Goal: Task Accomplishment & Management: Use online tool/utility

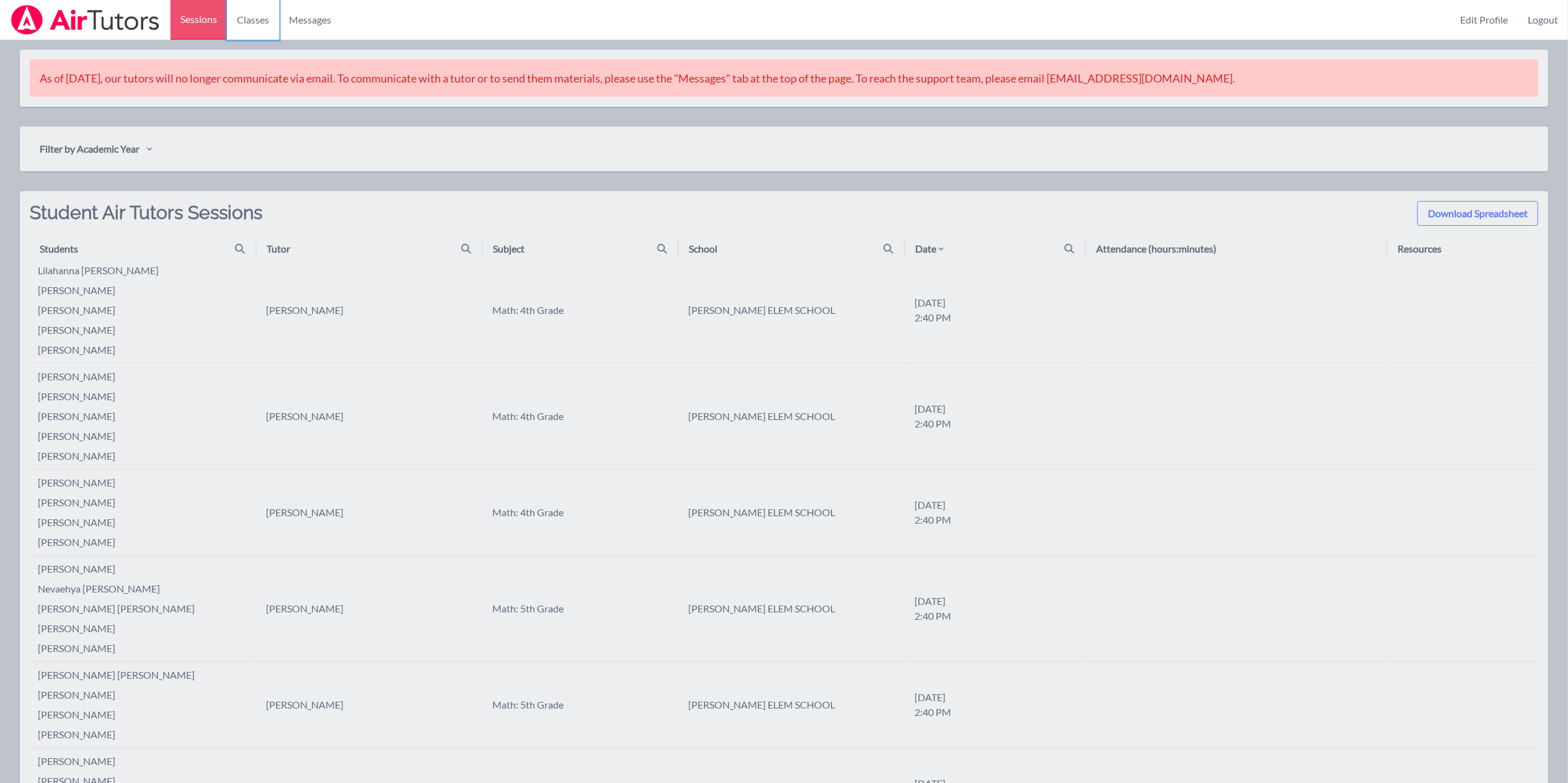
click at [251, 13] on link "Classes" at bounding box center [252, 20] width 52 height 40
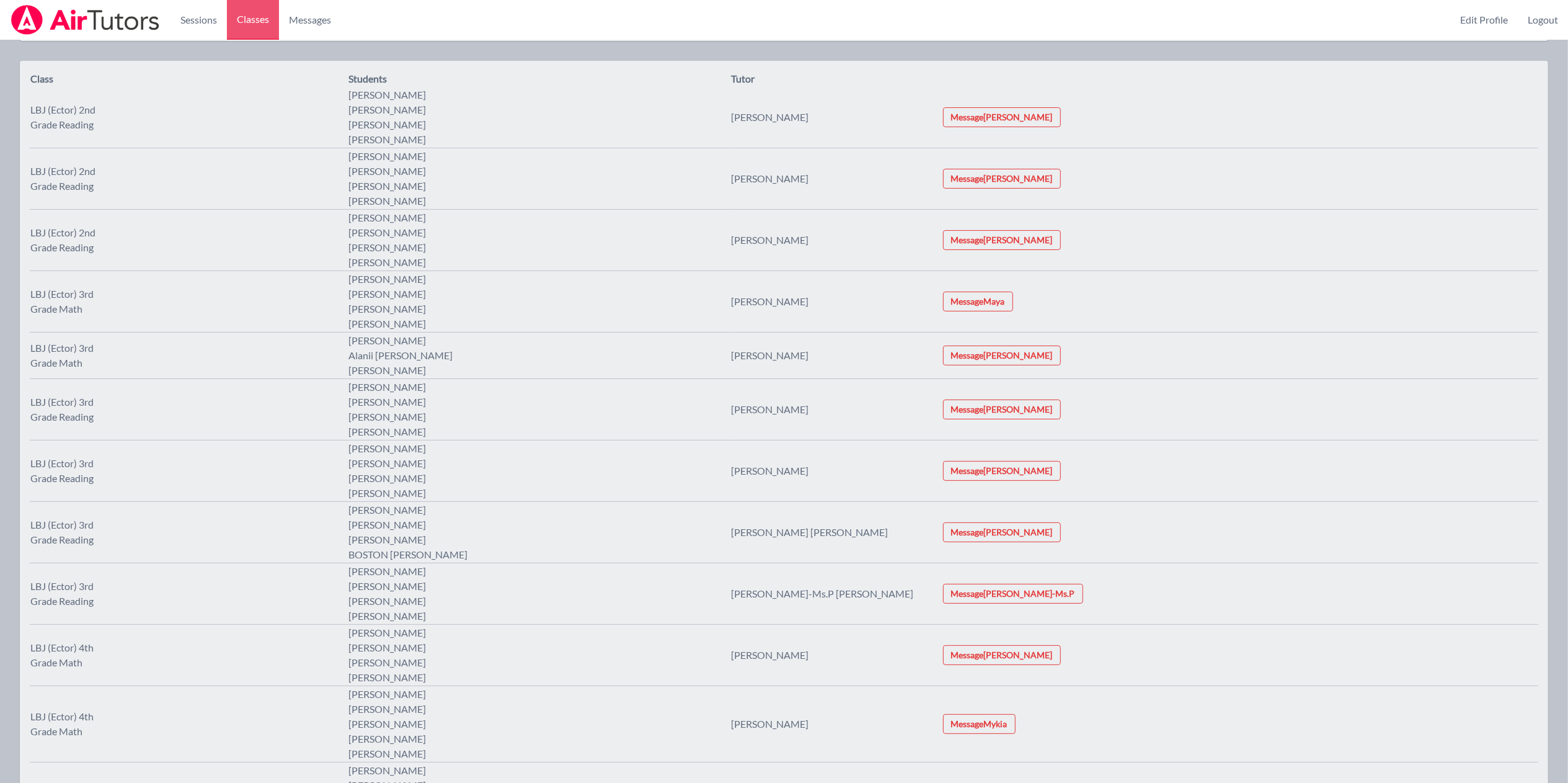
scroll to position [67, 0]
click at [209, 27] on link "Sessions" at bounding box center [199, 20] width 57 height 40
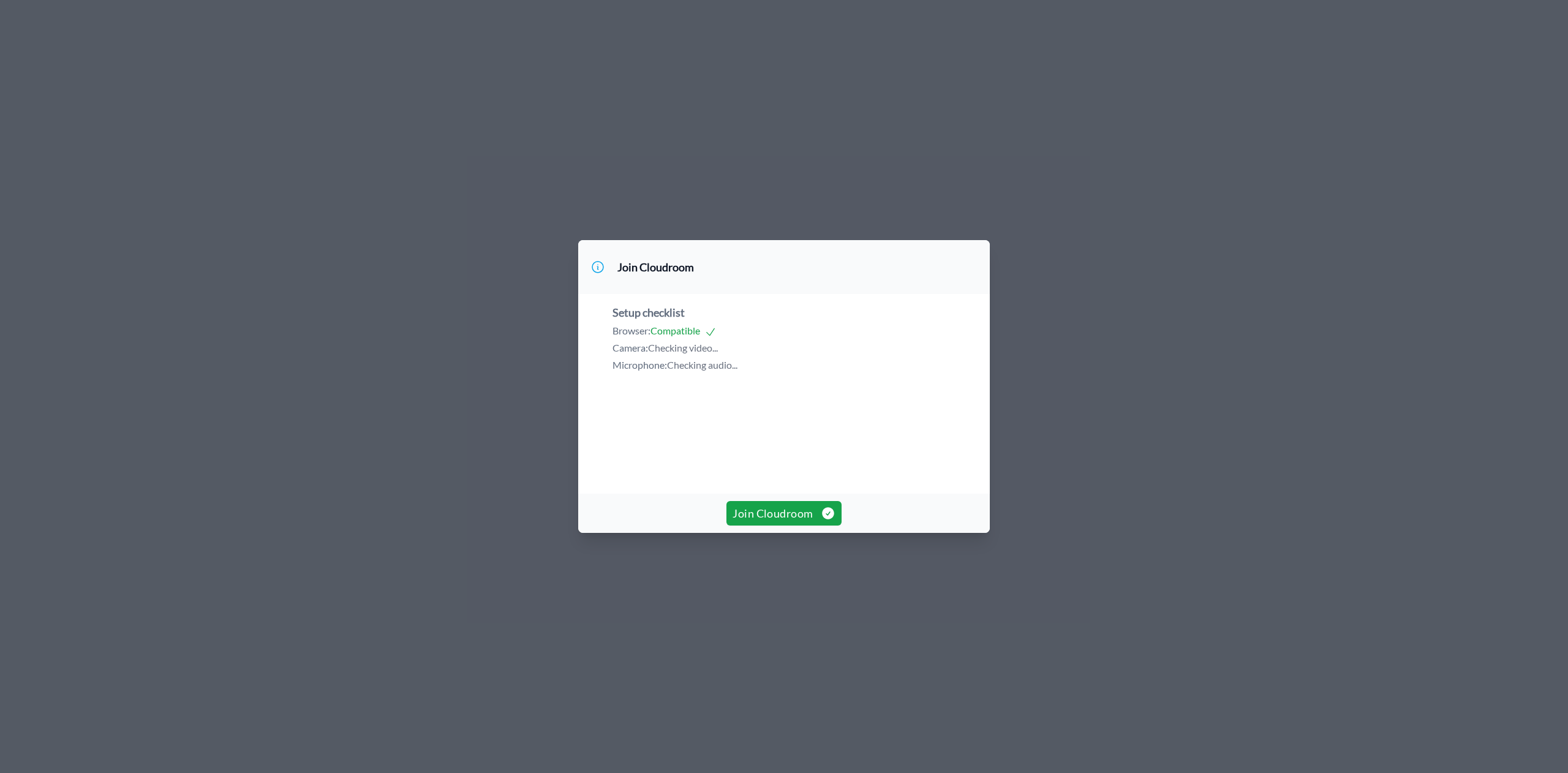
click at [758, 533] on div "Join Cloudroom" at bounding box center [784, 513] width 412 height 39
click at [759, 522] on span "Join Cloudroom" at bounding box center [784, 513] width 102 height 17
click at [772, 522] on span "Join Cloudroom" at bounding box center [784, 513] width 102 height 17
click at [787, 522] on span "Join Cloudroom" at bounding box center [784, 513] width 102 height 17
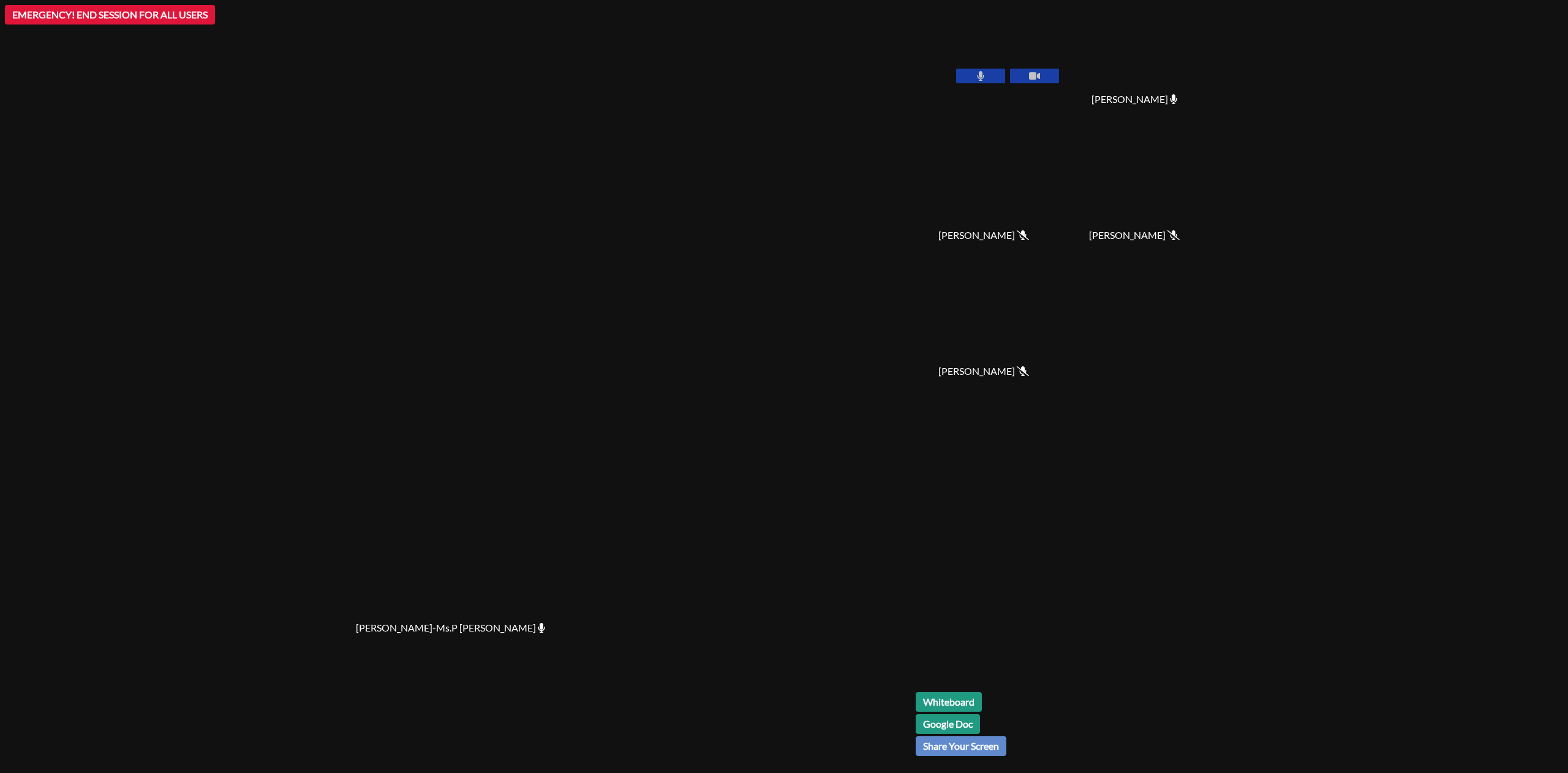
click at [1005, 75] on button at bounding box center [981, 75] width 49 height 15
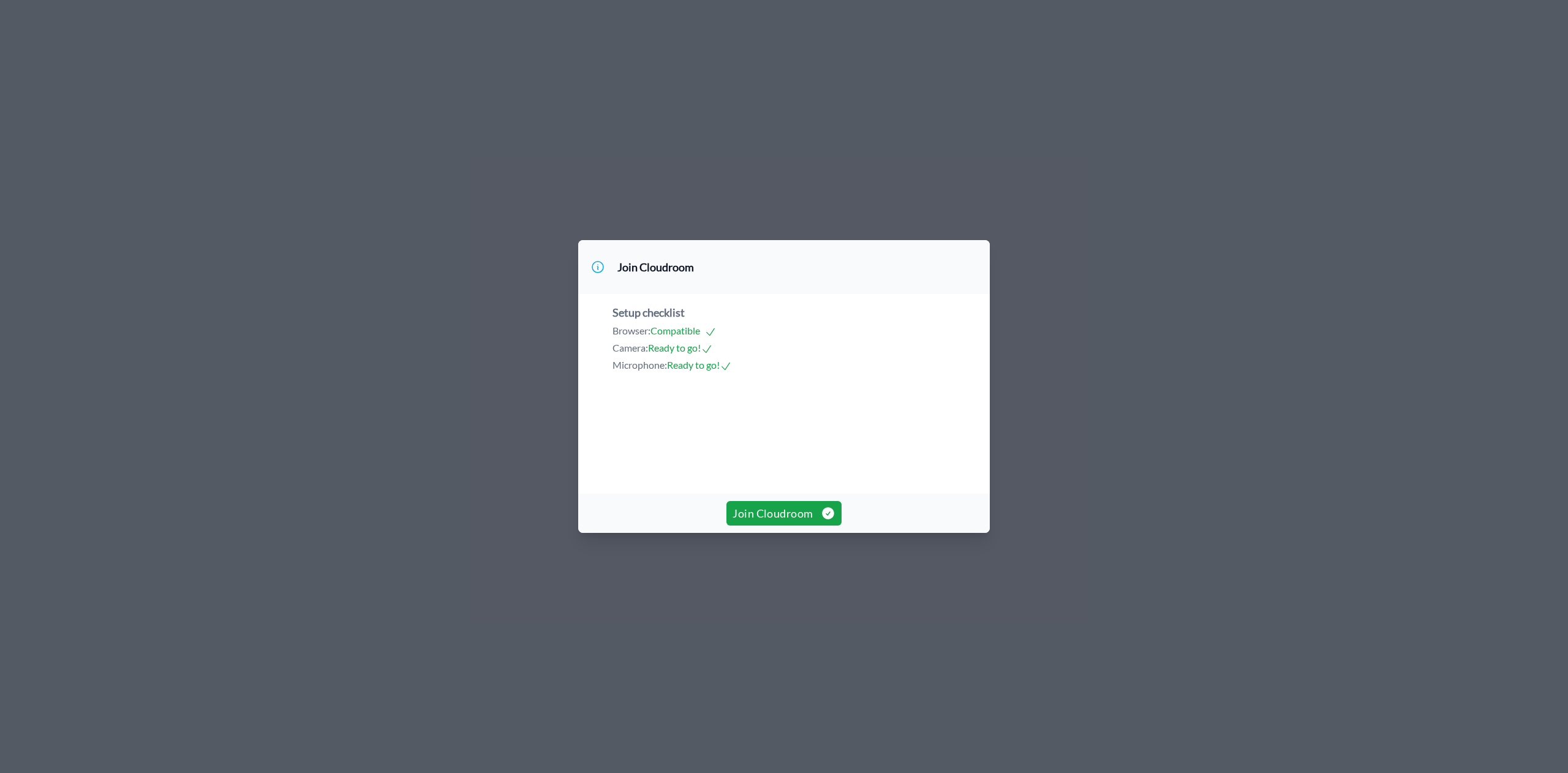
click at [789, 522] on span "Join Cloudroom" at bounding box center [784, 513] width 102 height 17
